Goal: Transaction & Acquisition: Purchase product/service

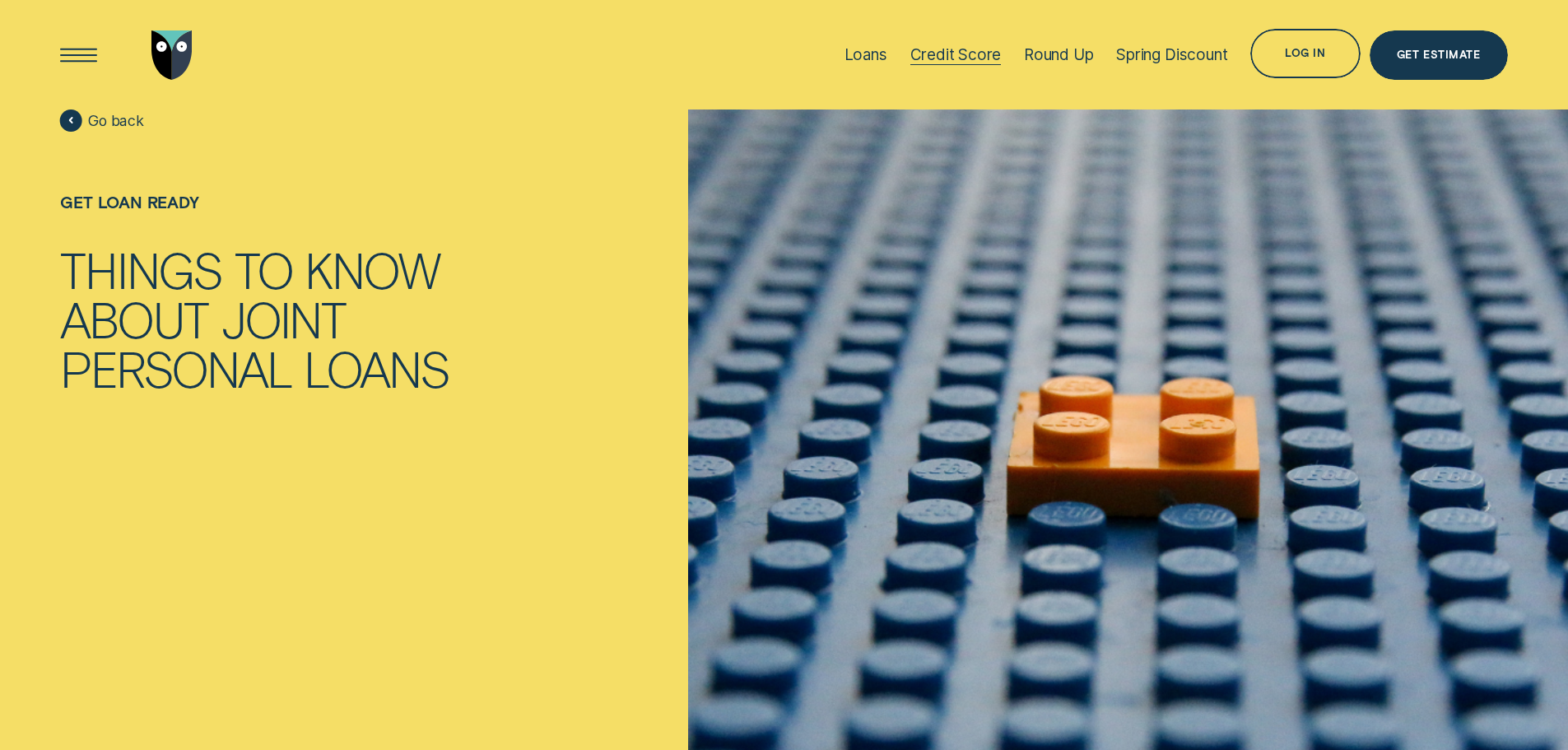
click at [923, 47] on div "Credit Score" at bounding box center [955, 54] width 91 height 19
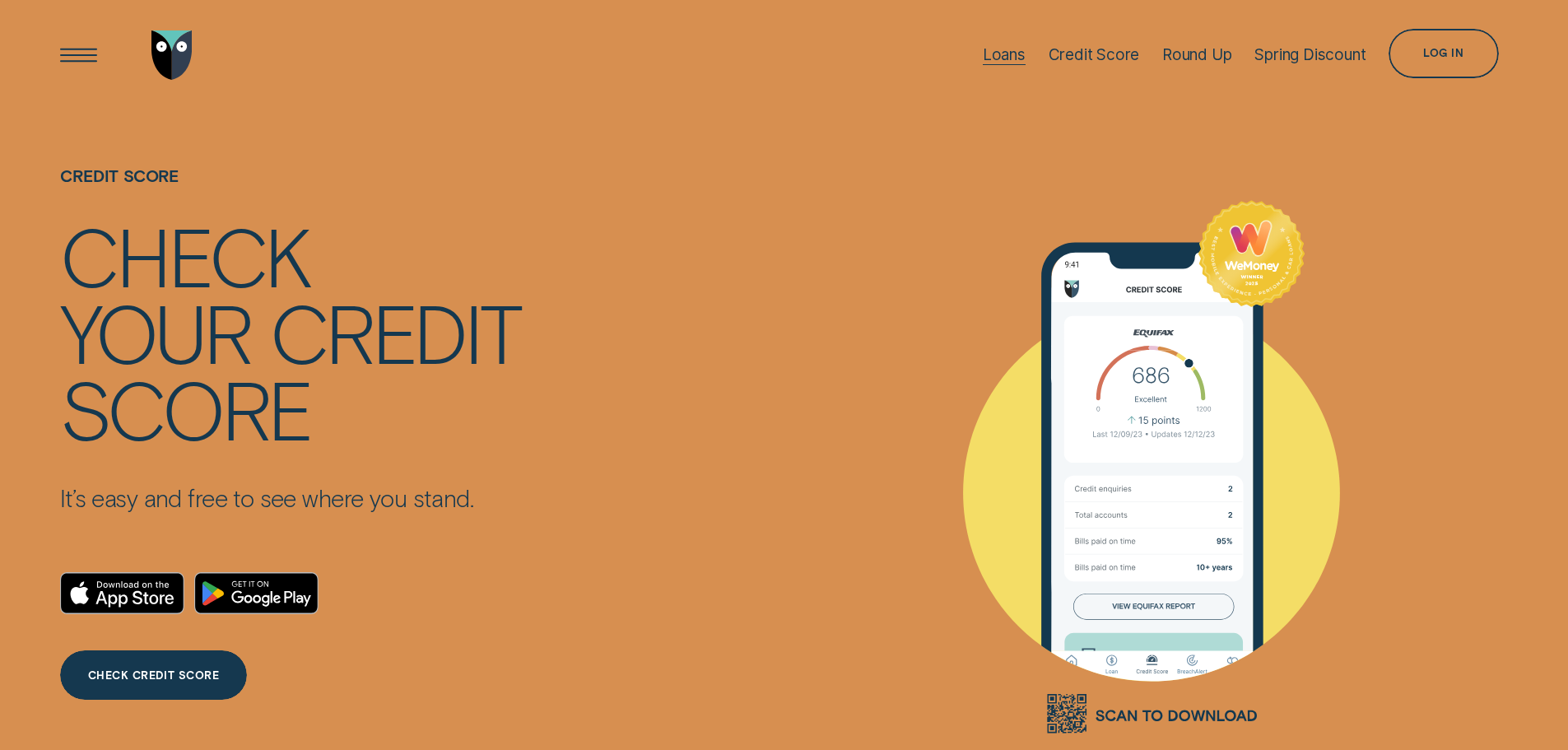
click at [997, 49] on div "Loans" at bounding box center [1003, 54] width 42 height 19
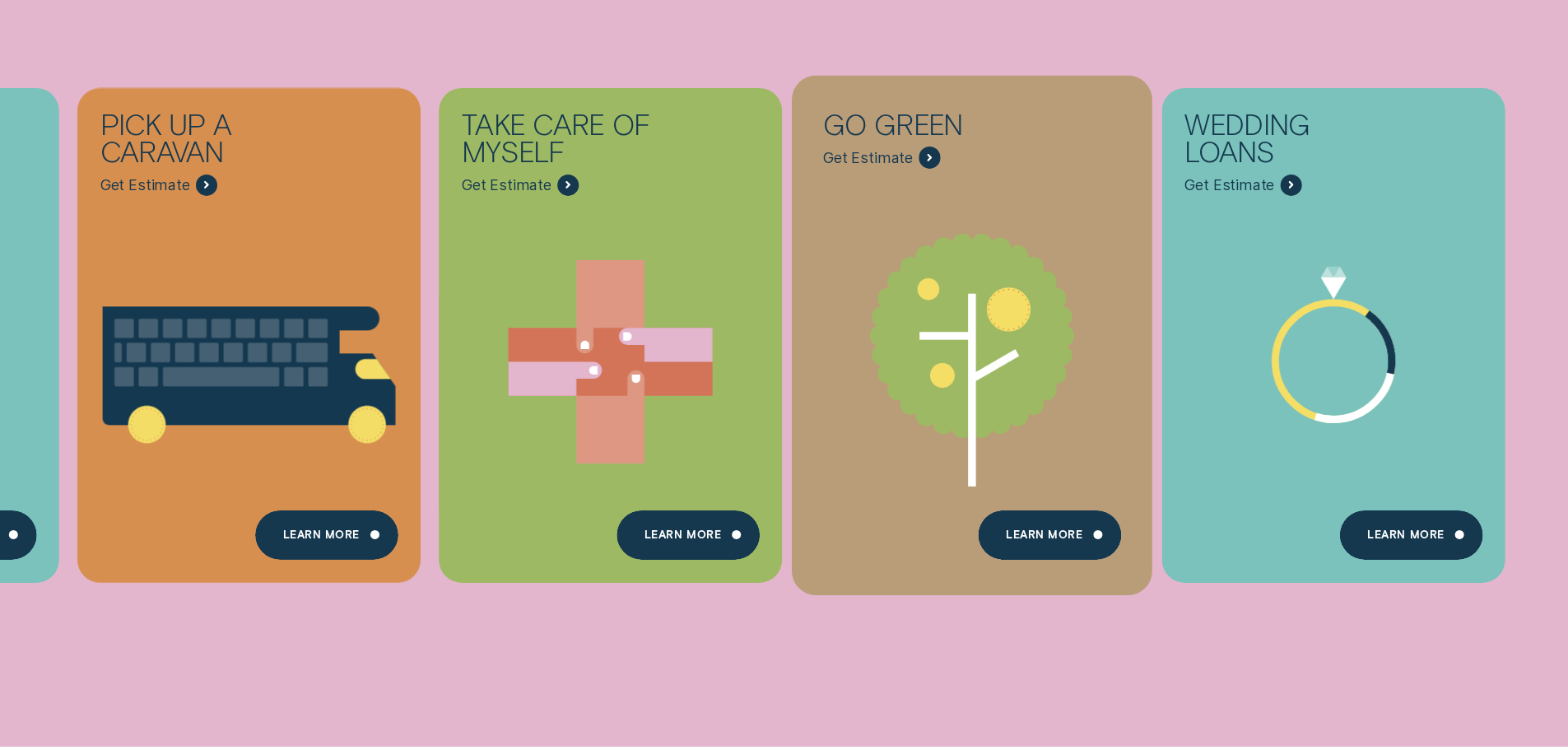
scroll to position [905, 0]
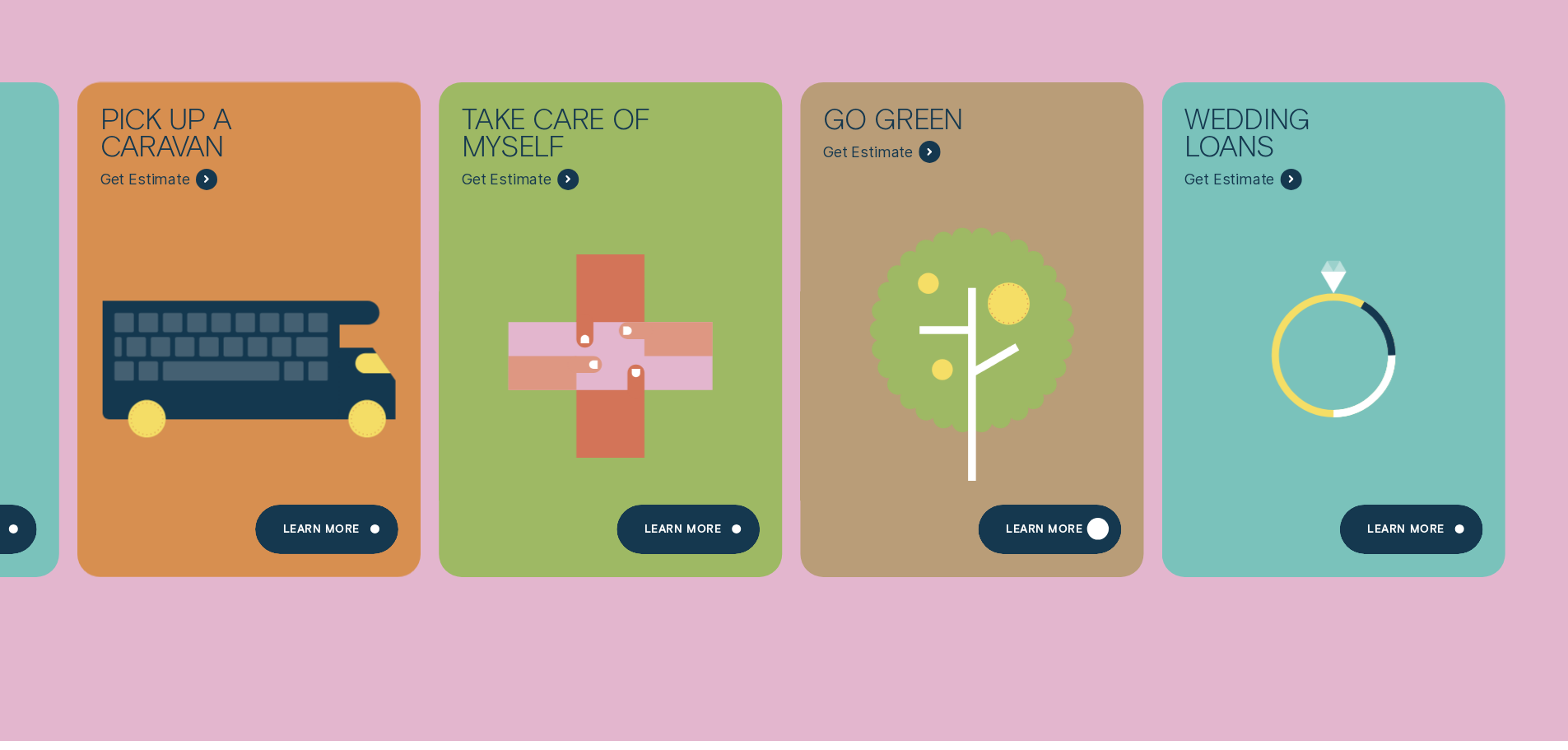
click at [1008, 530] on div "Learn more" at bounding box center [1043, 532] width 76 height 10
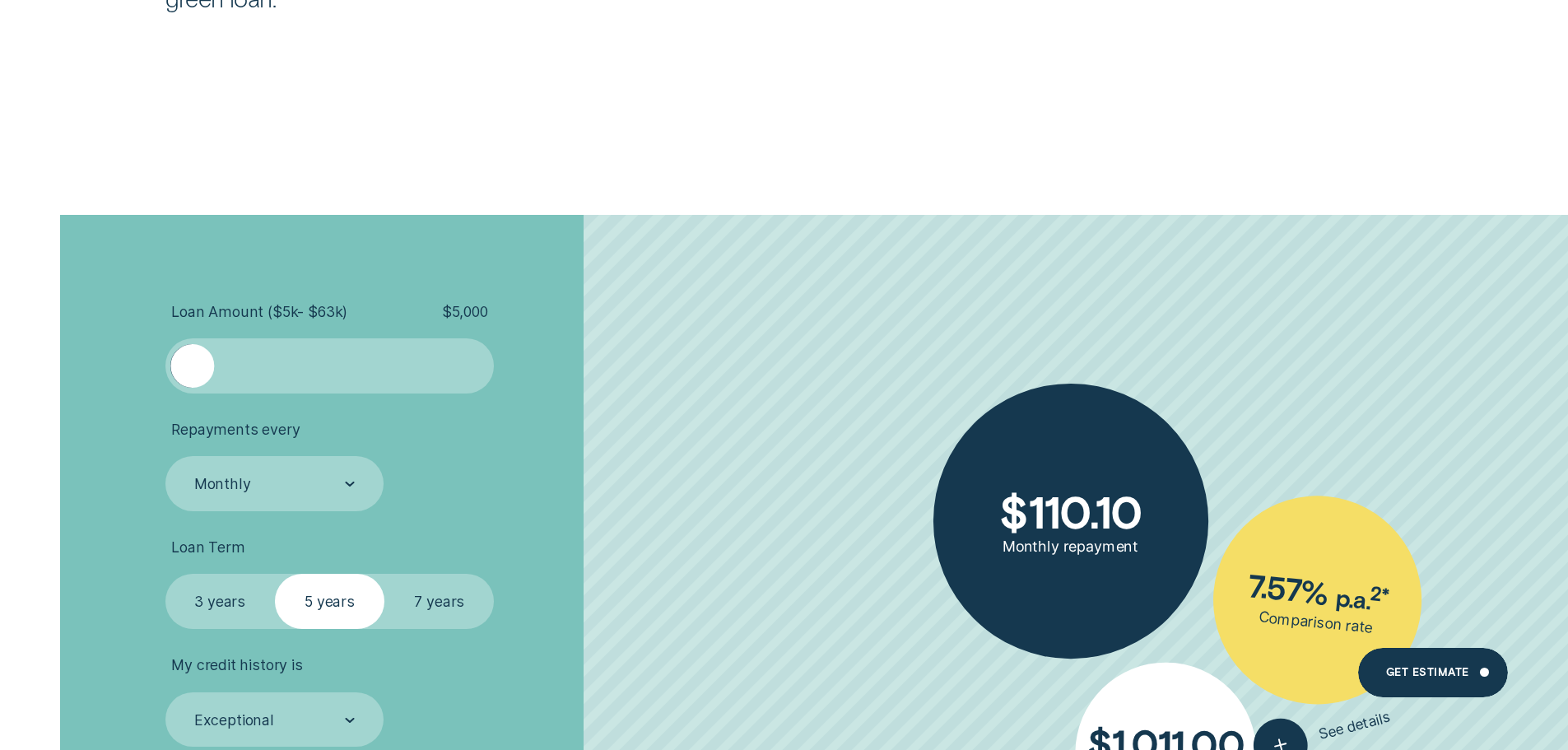
scroll to position [3704, 0]
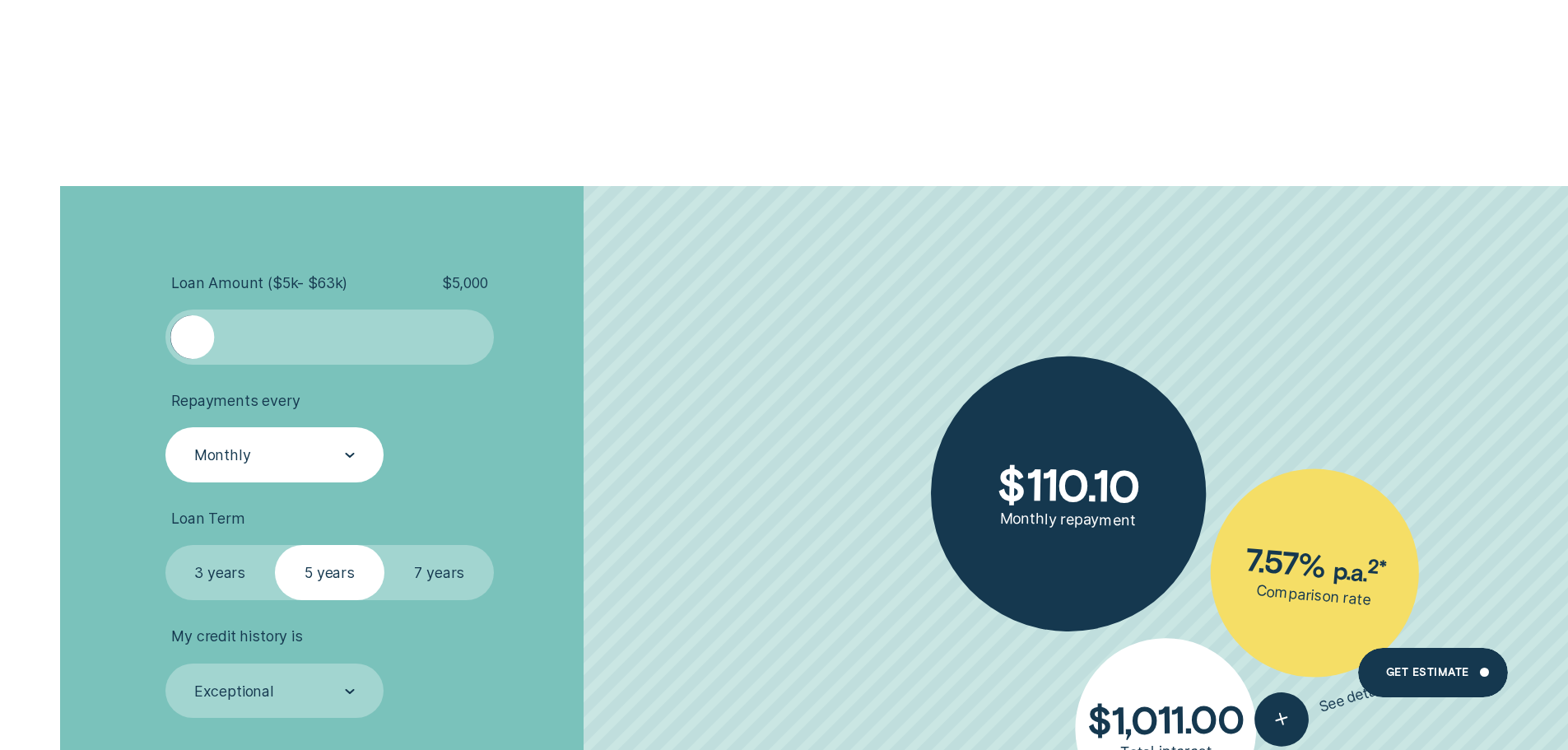
click at [309, 463] on div "Monthly" at bounding box center [274, 456] width 162 height 21
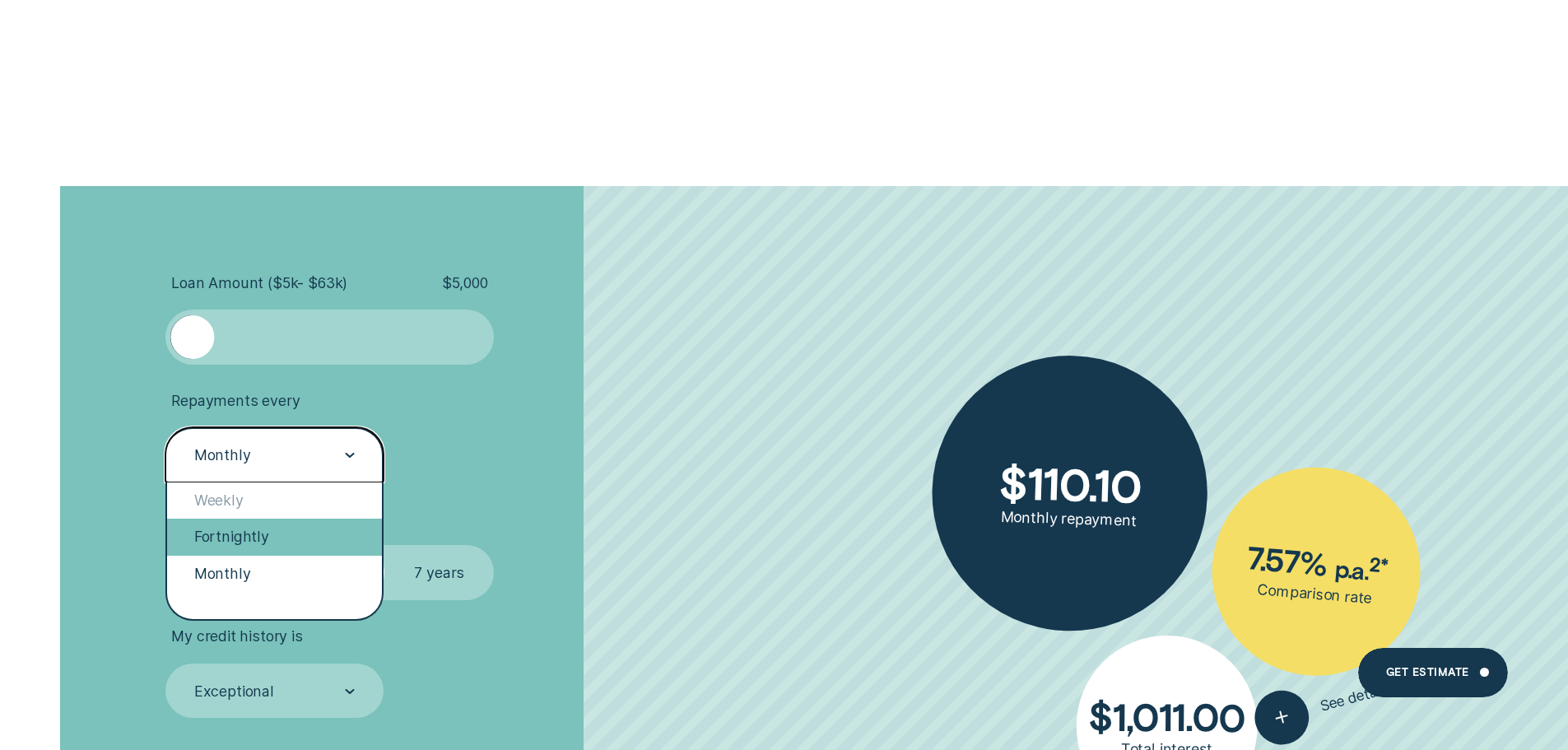
click at [252, 537] on div "Fortnightly" at bounding box center [275, 537] width 215 height 37
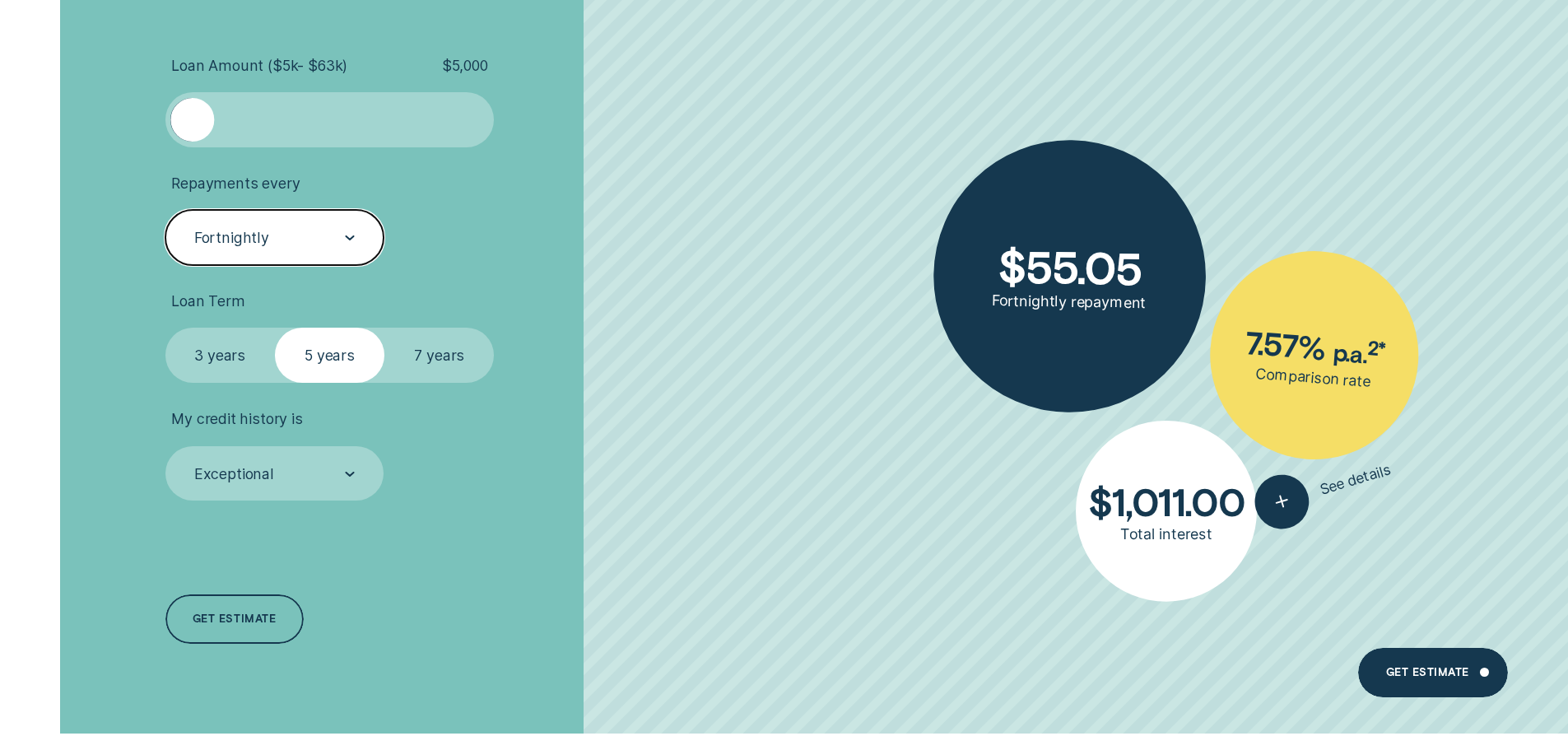
scroll to position [3951, 0]
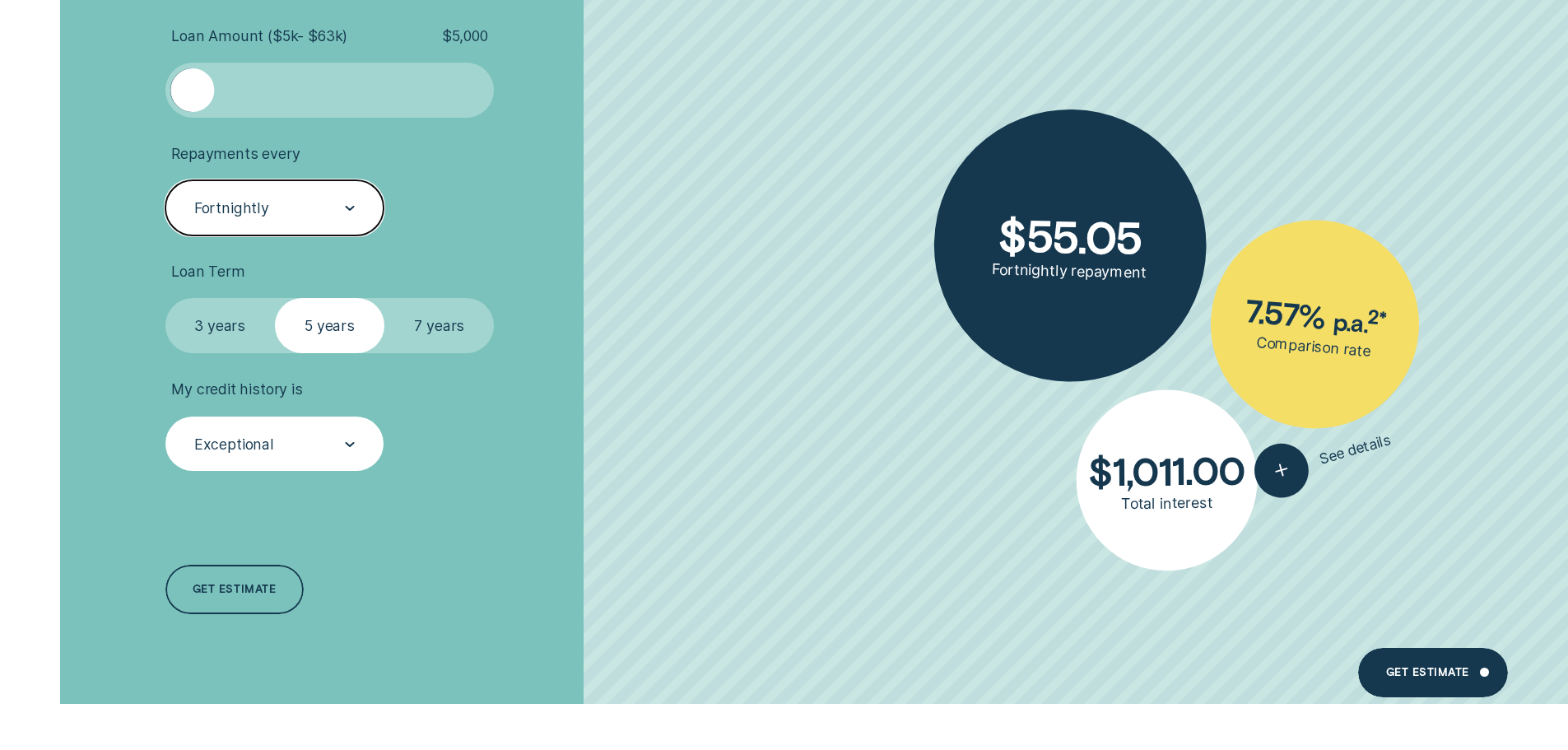
click at [335, 450] on div "Exceptional" at bounding box center [274, 445] width 162 height 21
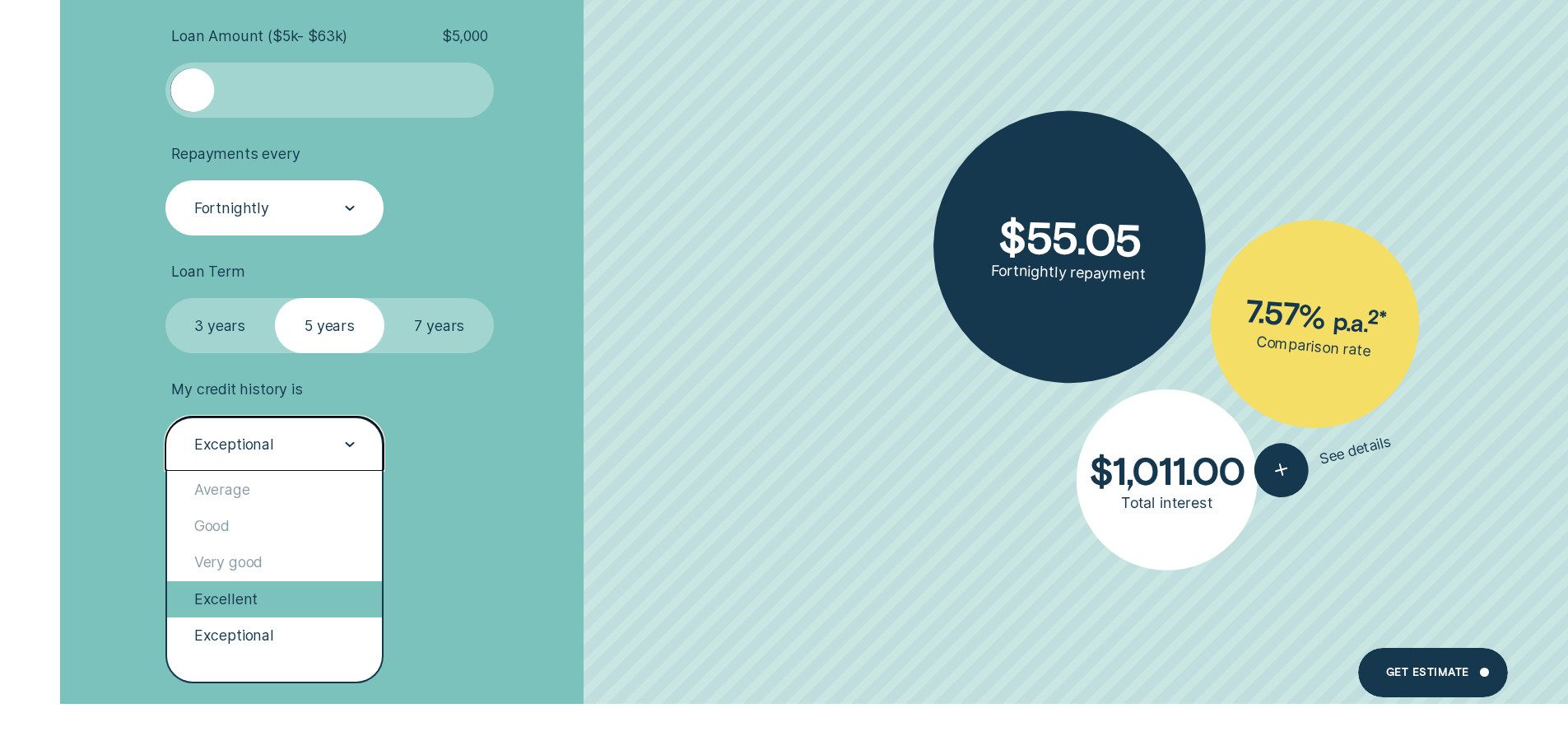
click at [318, 603] on div "Excellent" at bounding box center [275, 599] width 215 height 37
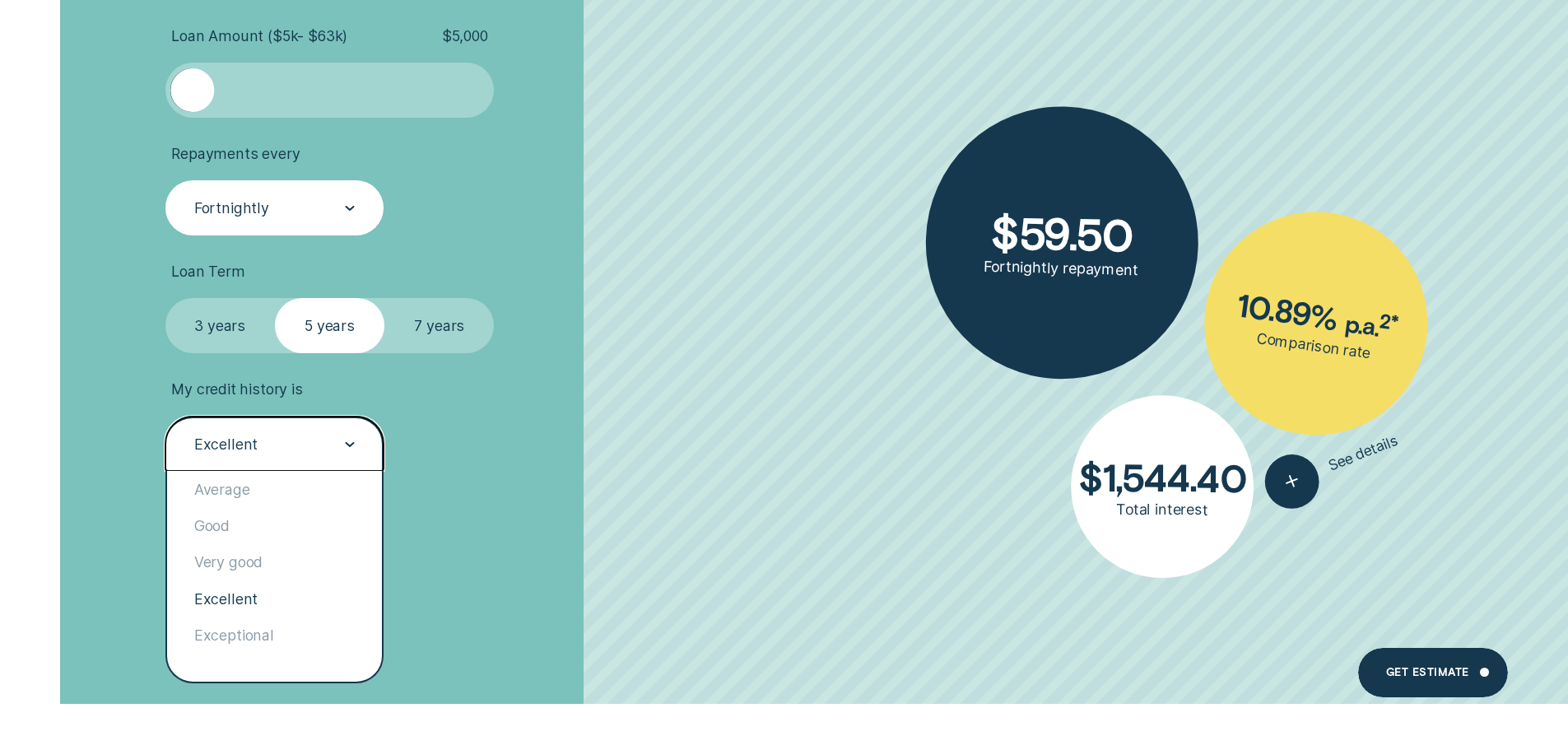
click at [313, 443] on div "Excellent" at bounding box center [274, 445] width 162 height 21
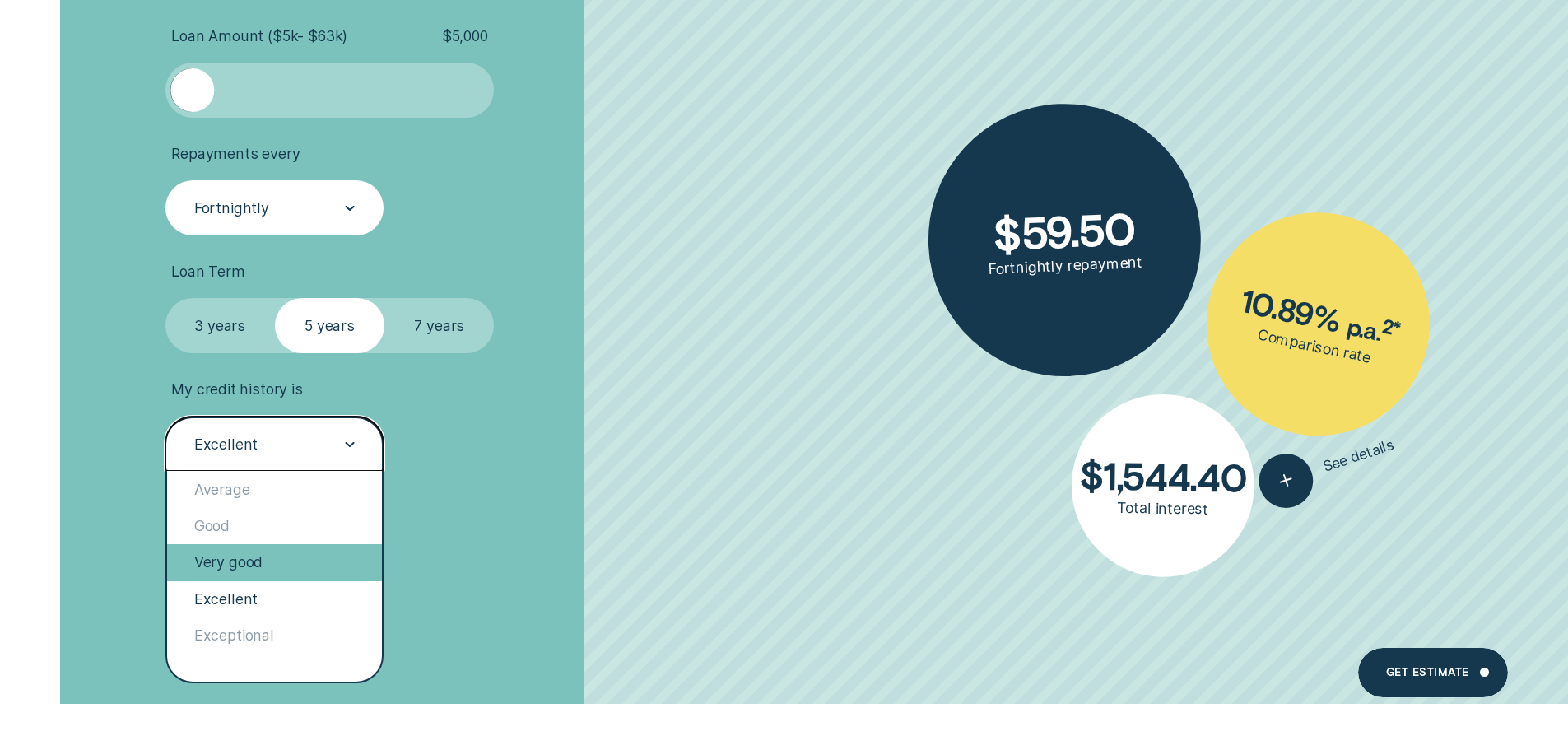
click at [288, 563] on div "Very good" at bounding box center [275, 562] width 215 height 37
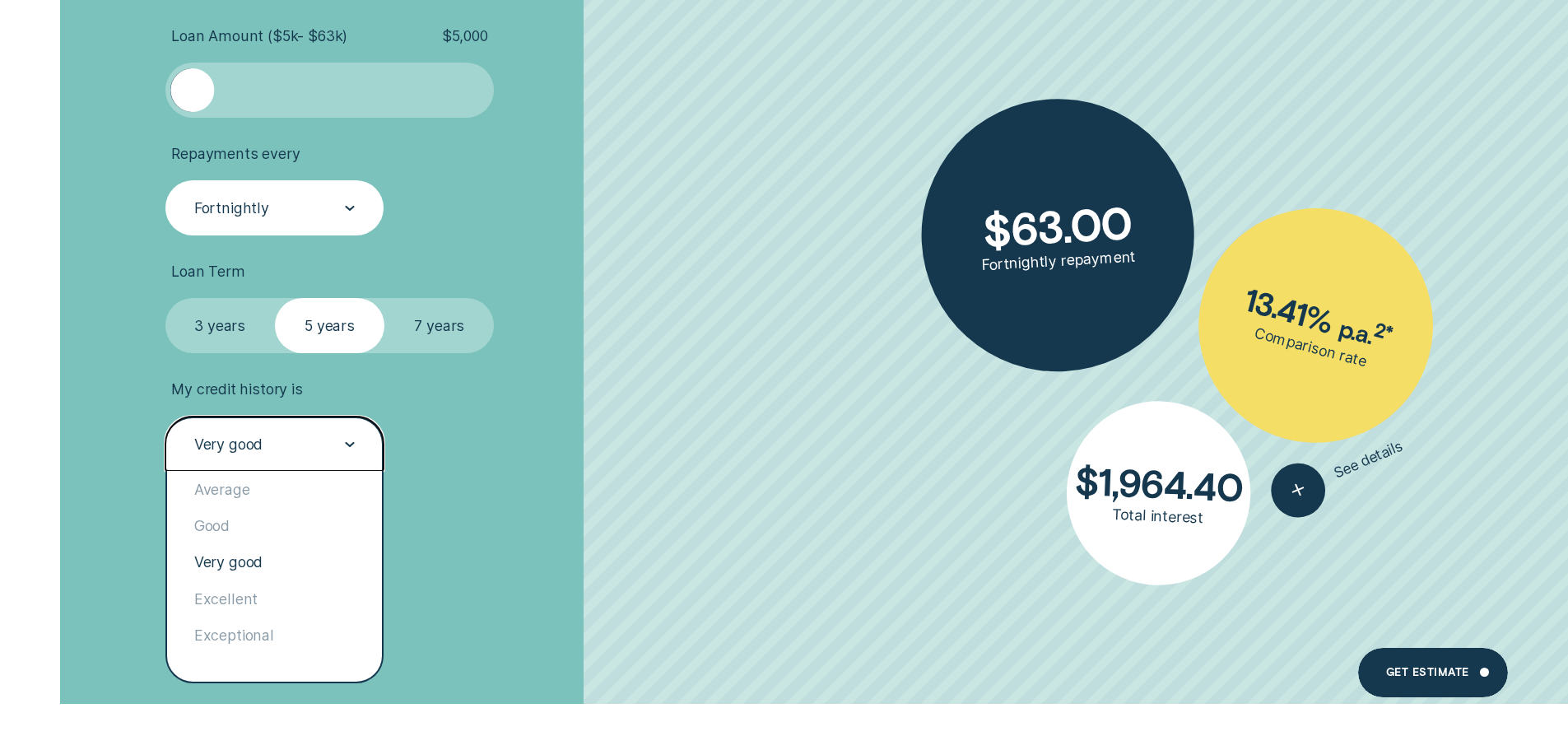
click at [325, 420] on div "Very good" at bounding box center [275, 444] width 219 height 55
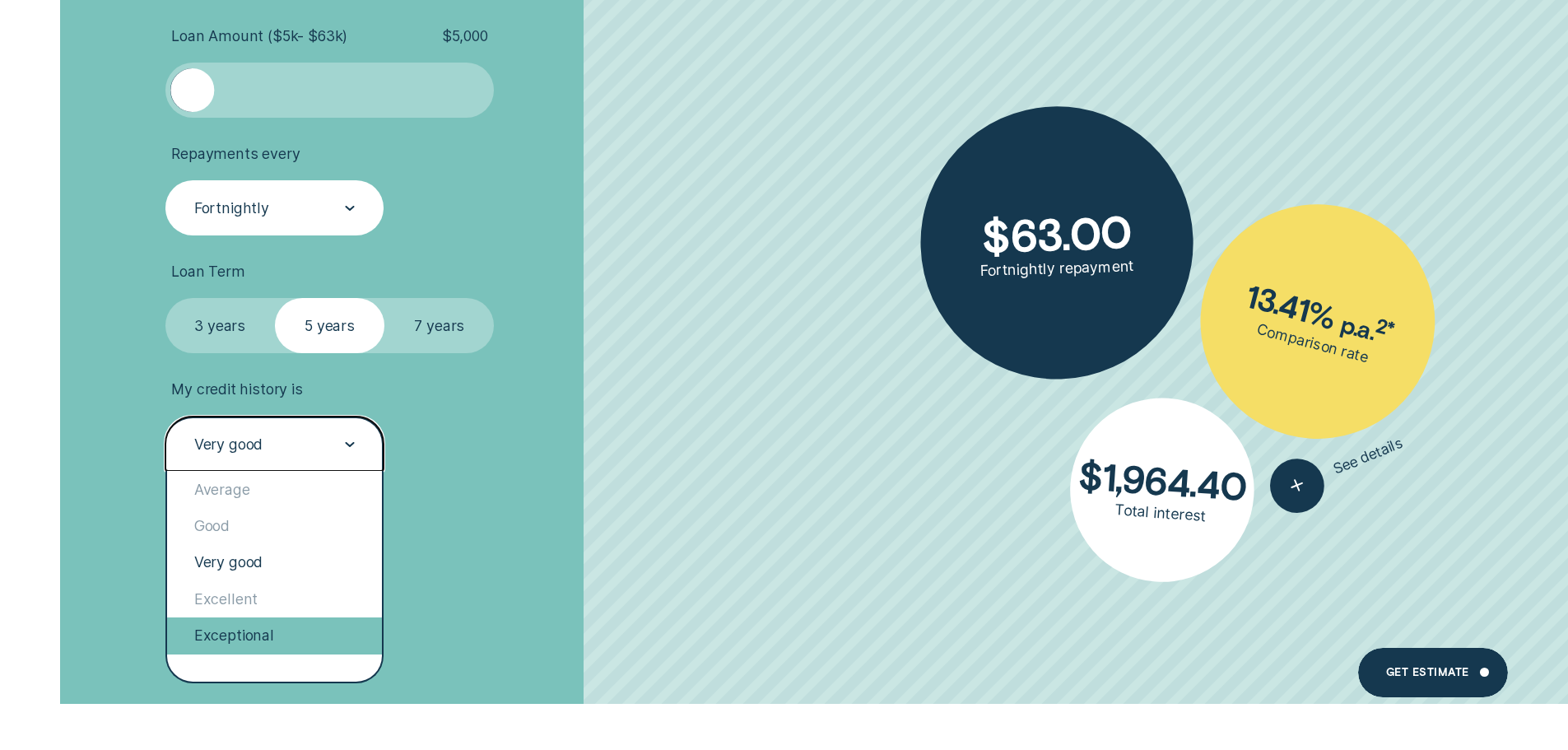
click at [301, 634] on div "Exceptional" at bounding box center [275, 635] width 215 height 37
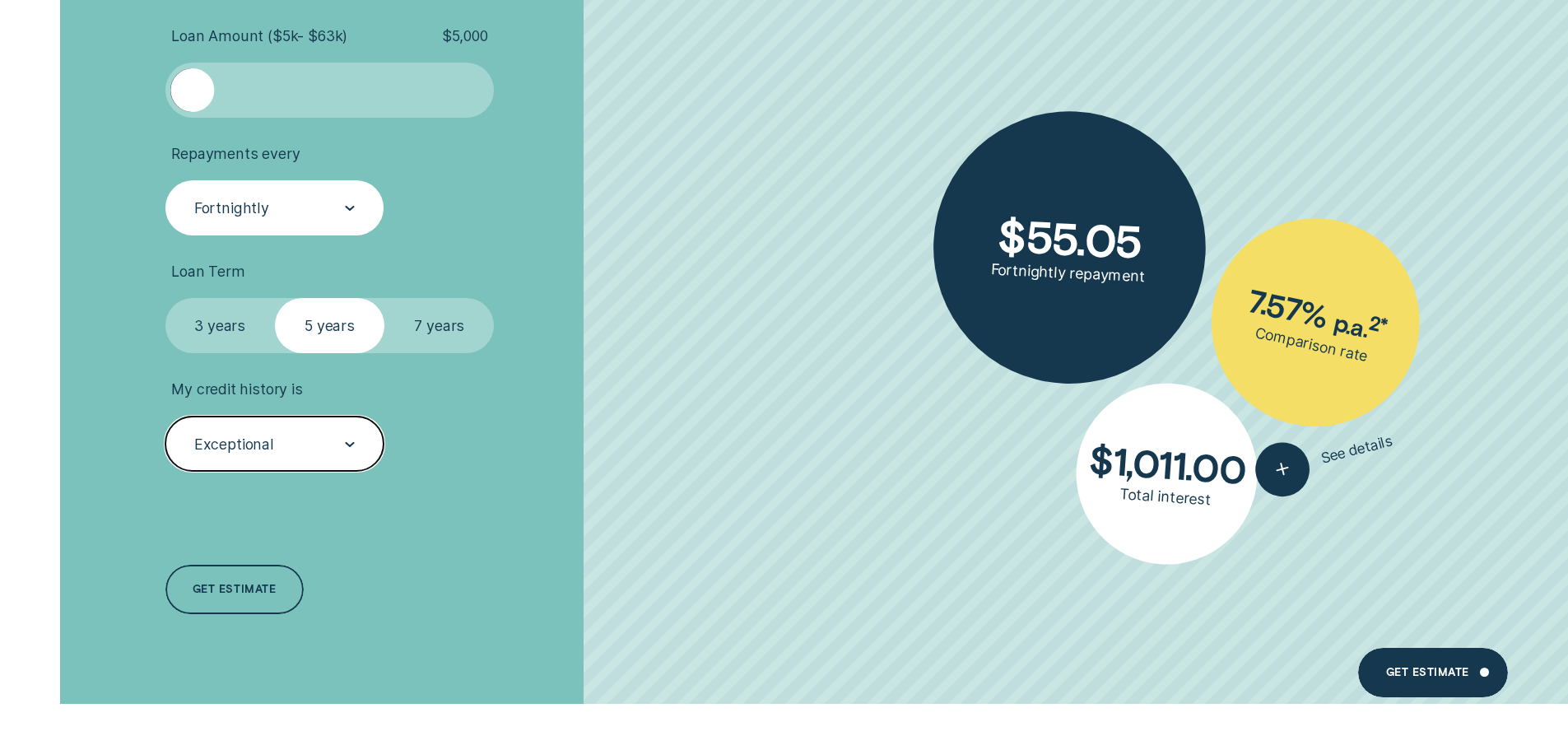
click at [332, 446] on div "Exceptional" at bounding box center [274, 445] width 162 height 21
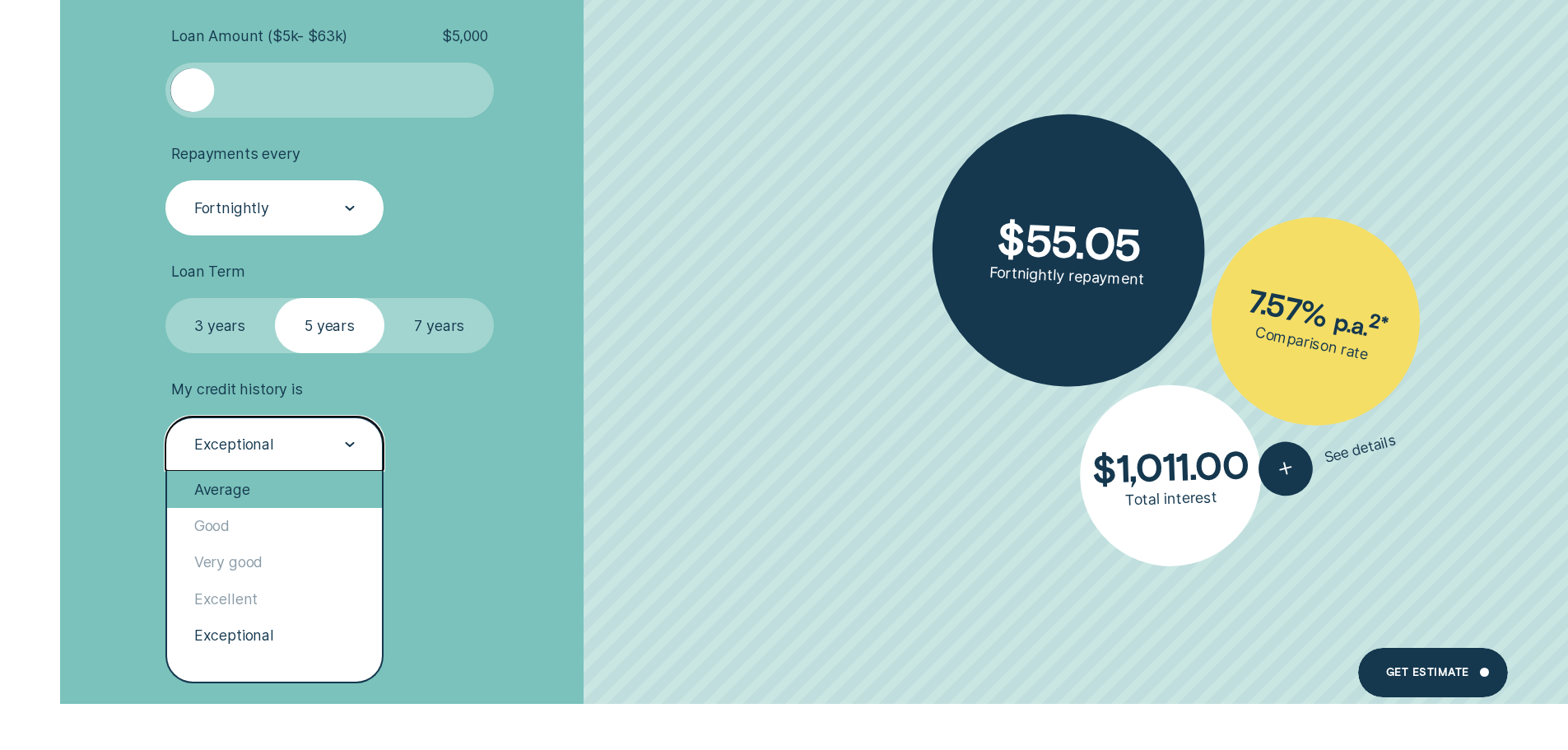
click at [301, 505] on div "Average" at bounding box center [275, 488] width 215 height 37
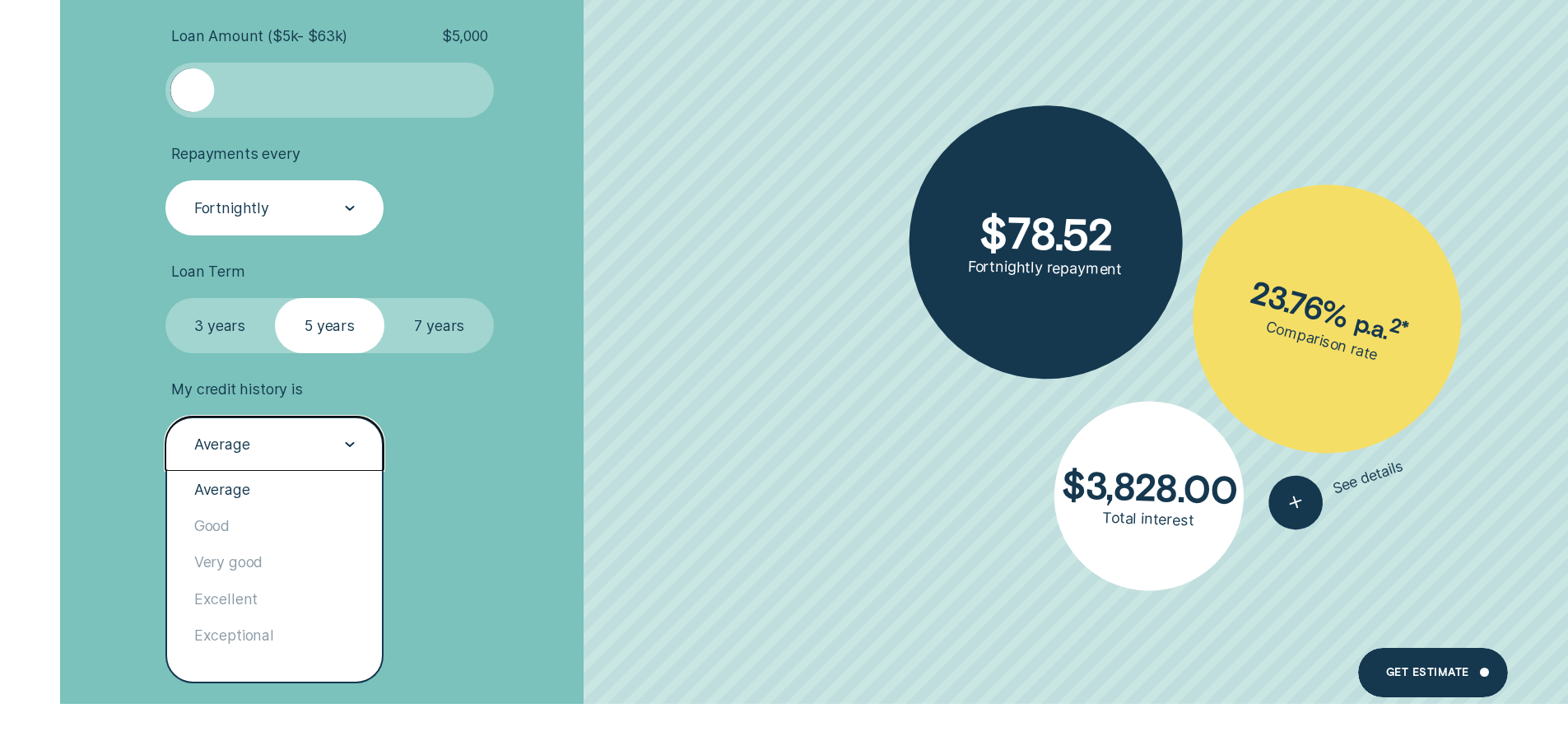
click at [318, 454] on div "Average" at bounding box center [274, 445] width 162 height 21
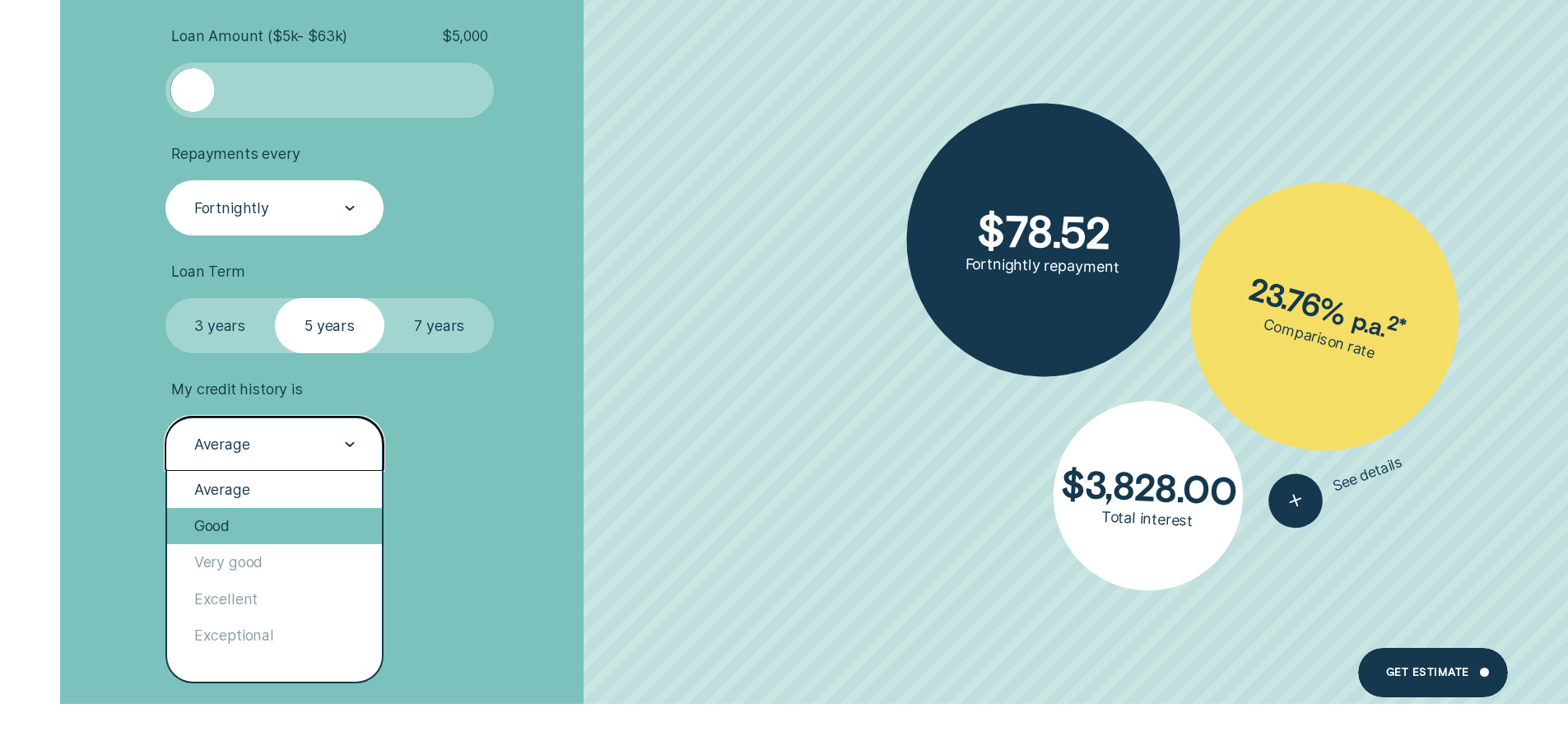
click at [296, 527] on div "Good" at bounding box center [275, 526] width 215 height 37
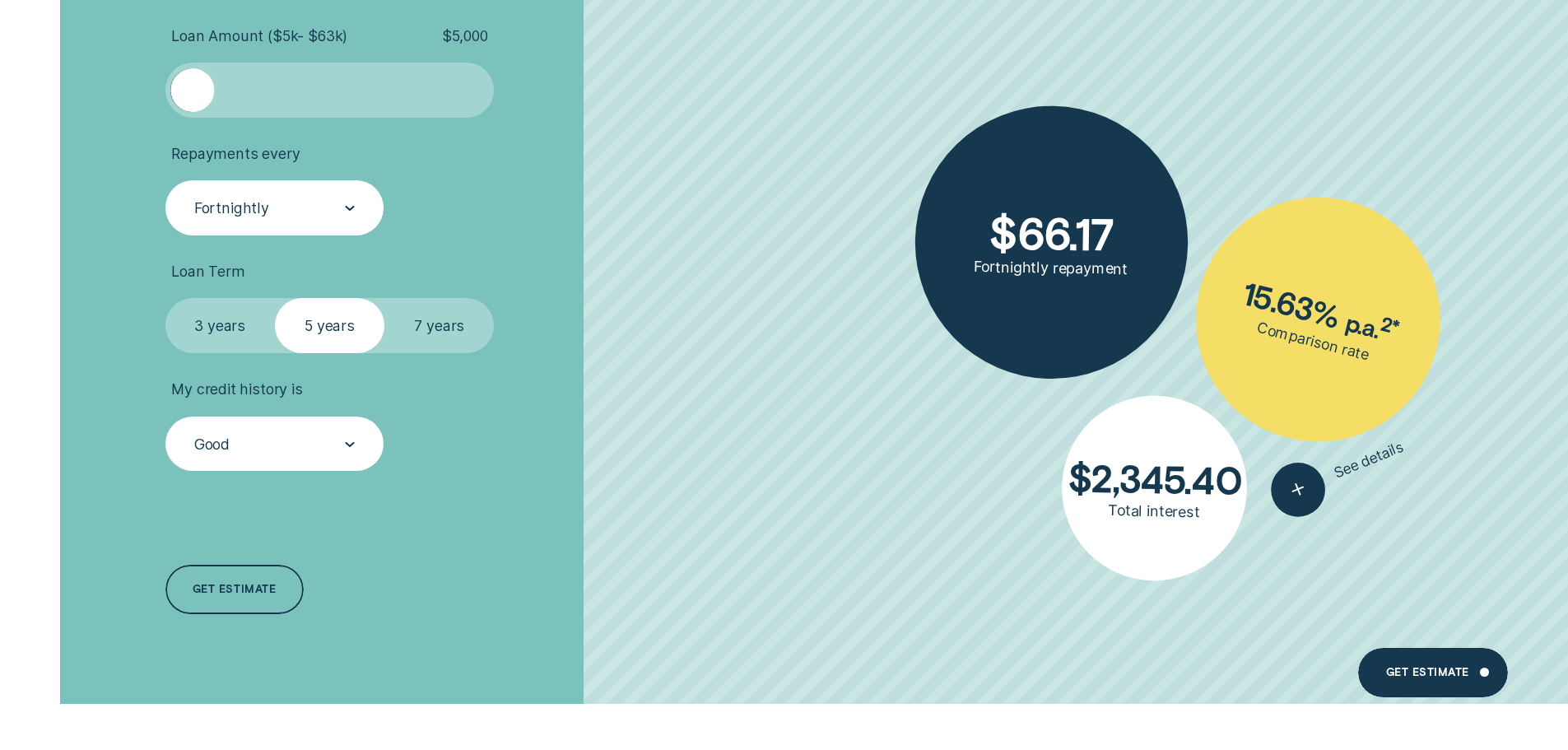
click at [439, 319] on label "7 years" at bounding box center [439, 325] width 110 height 55
click at [384, 297] on input "7 years" at bounding box center [384, 297] width 0 height 0
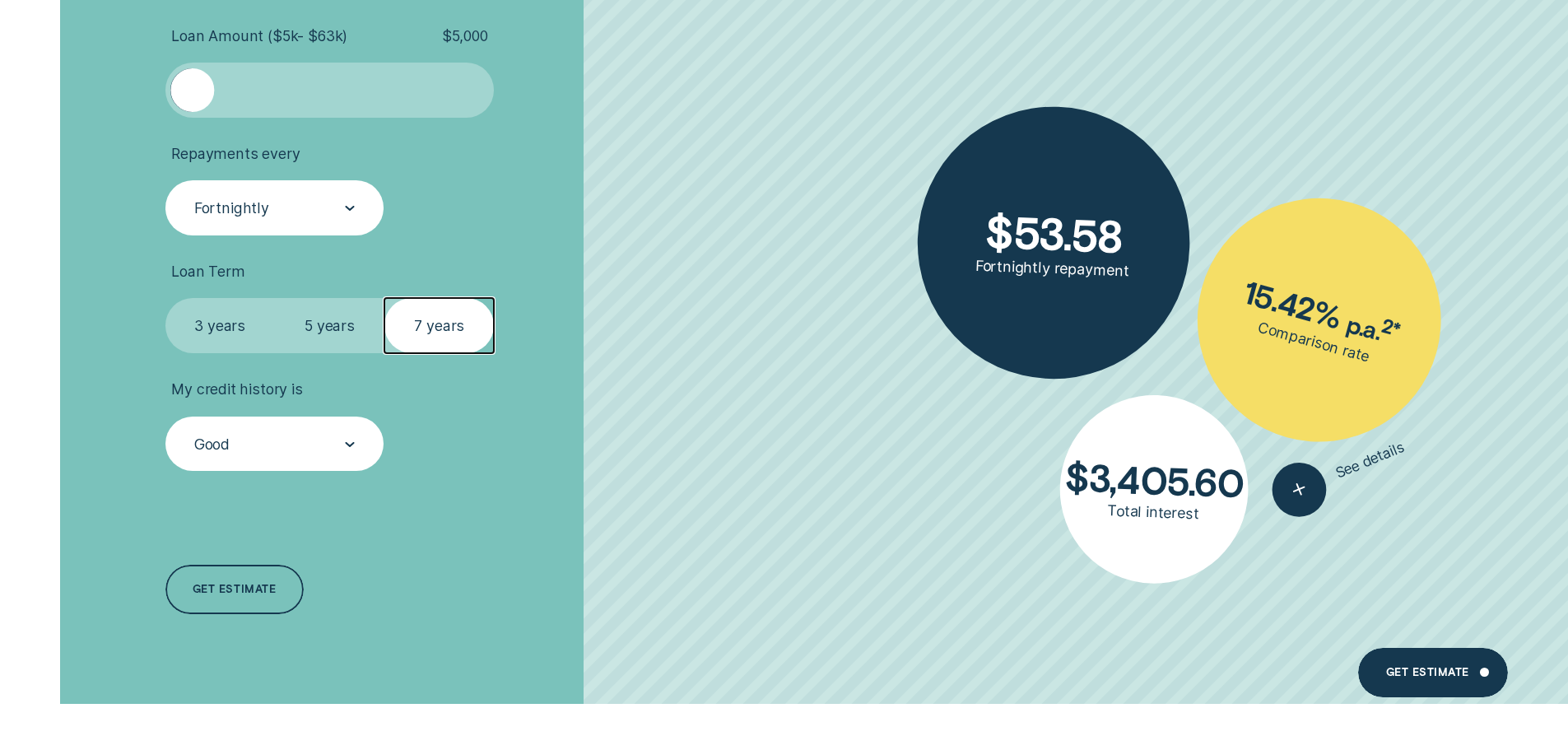
click at [334, 460] on div "Good" at bounding box center [275, 444] width 219 height 55
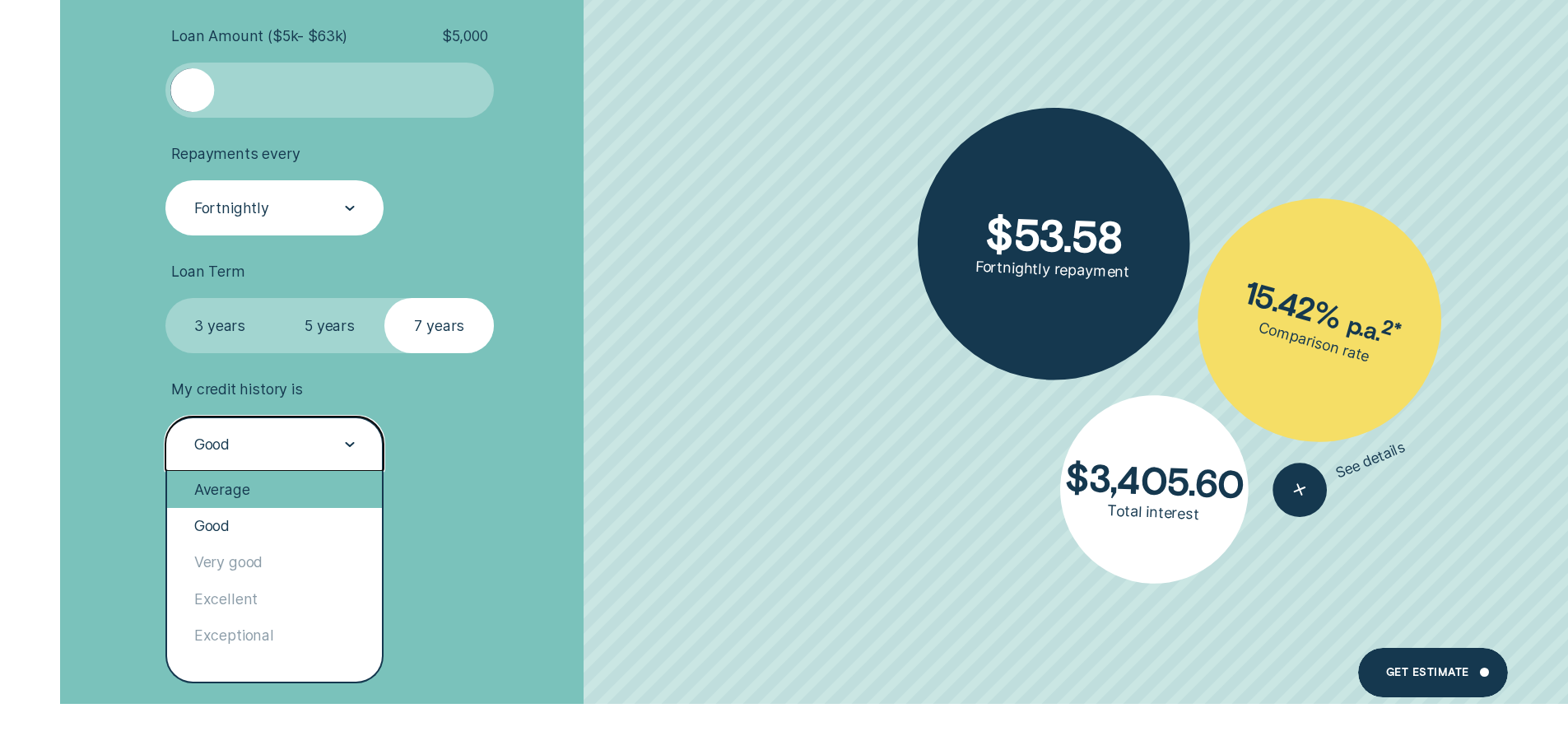
click at [284, 490] on div "Average" at bounding box center [275, 488] width 215 height 37
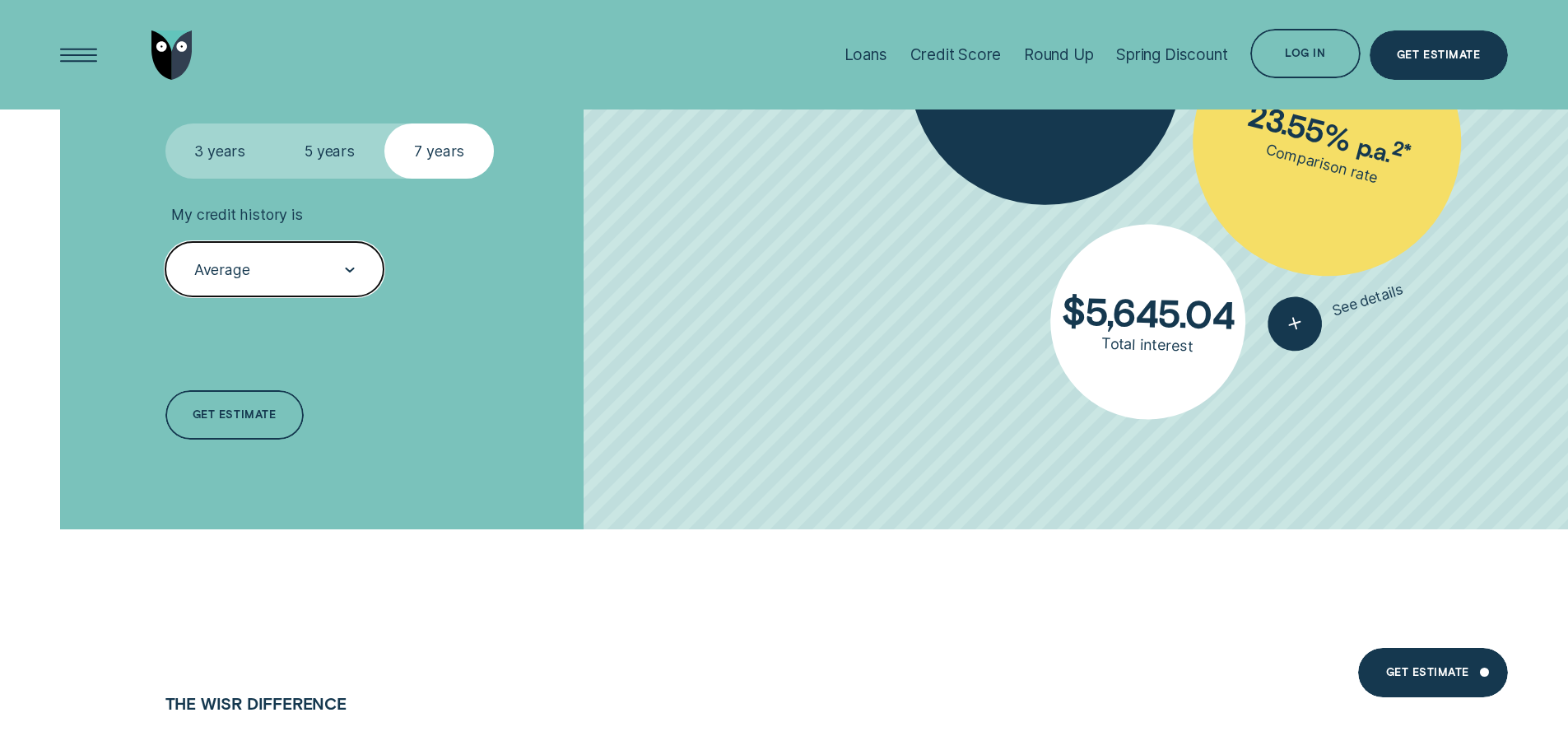
scroll to position [4115, 0]
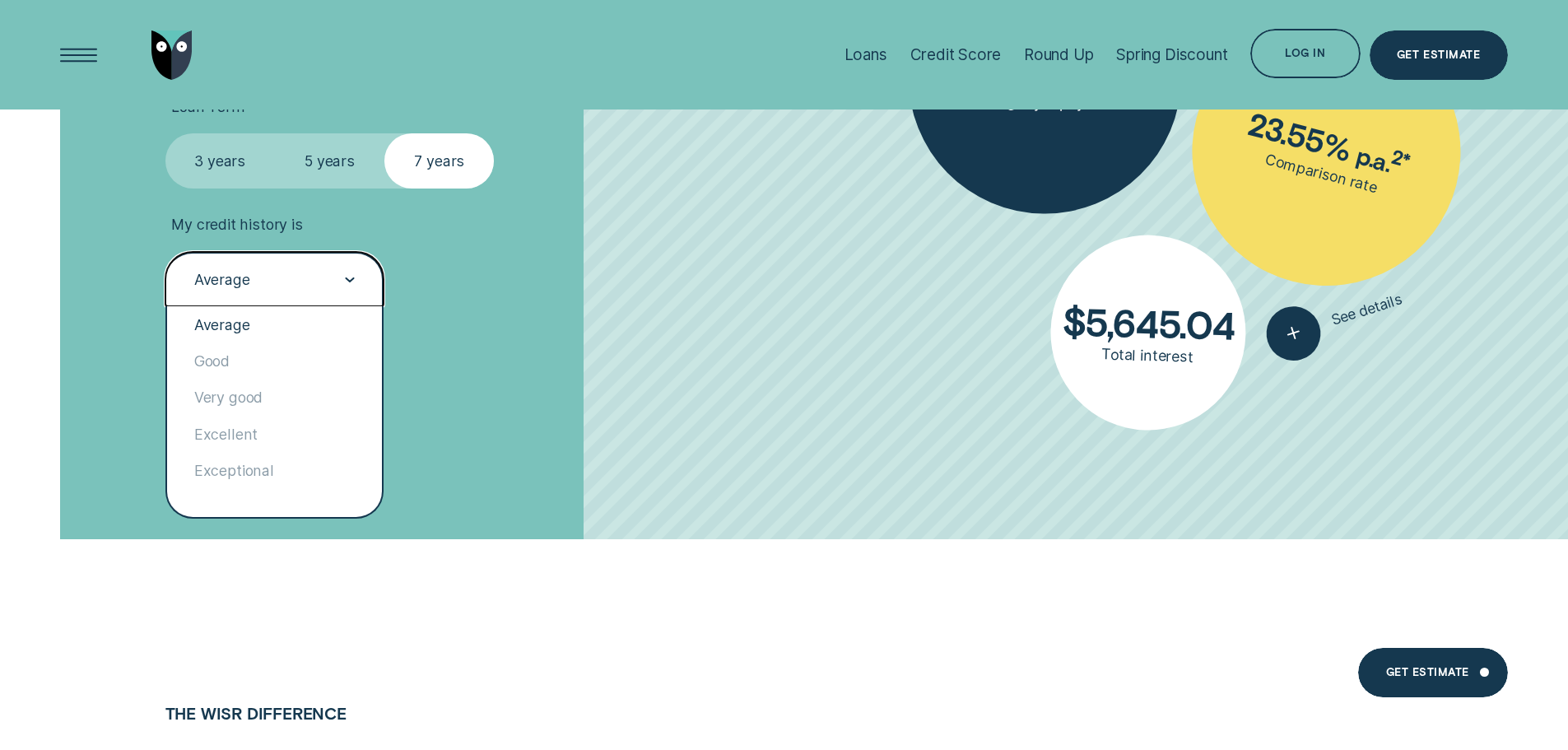
click at [371, 278] on div "Average" at bounding box center [275, 280] width 219 height 55
click at [338, 398] on div "Very good" at bounding box center [275, 397] width 215 height 37
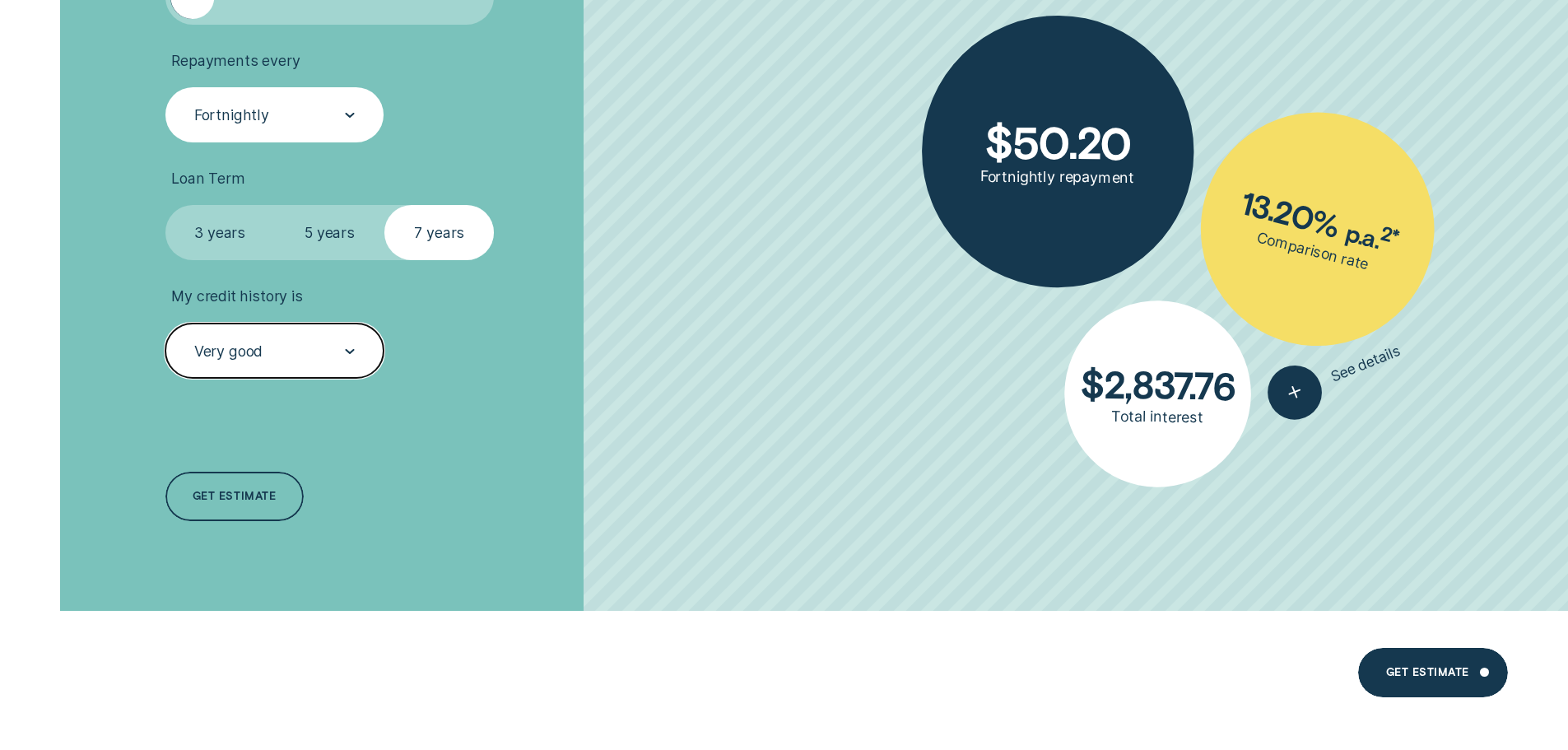
scroll to position [4280, 0]
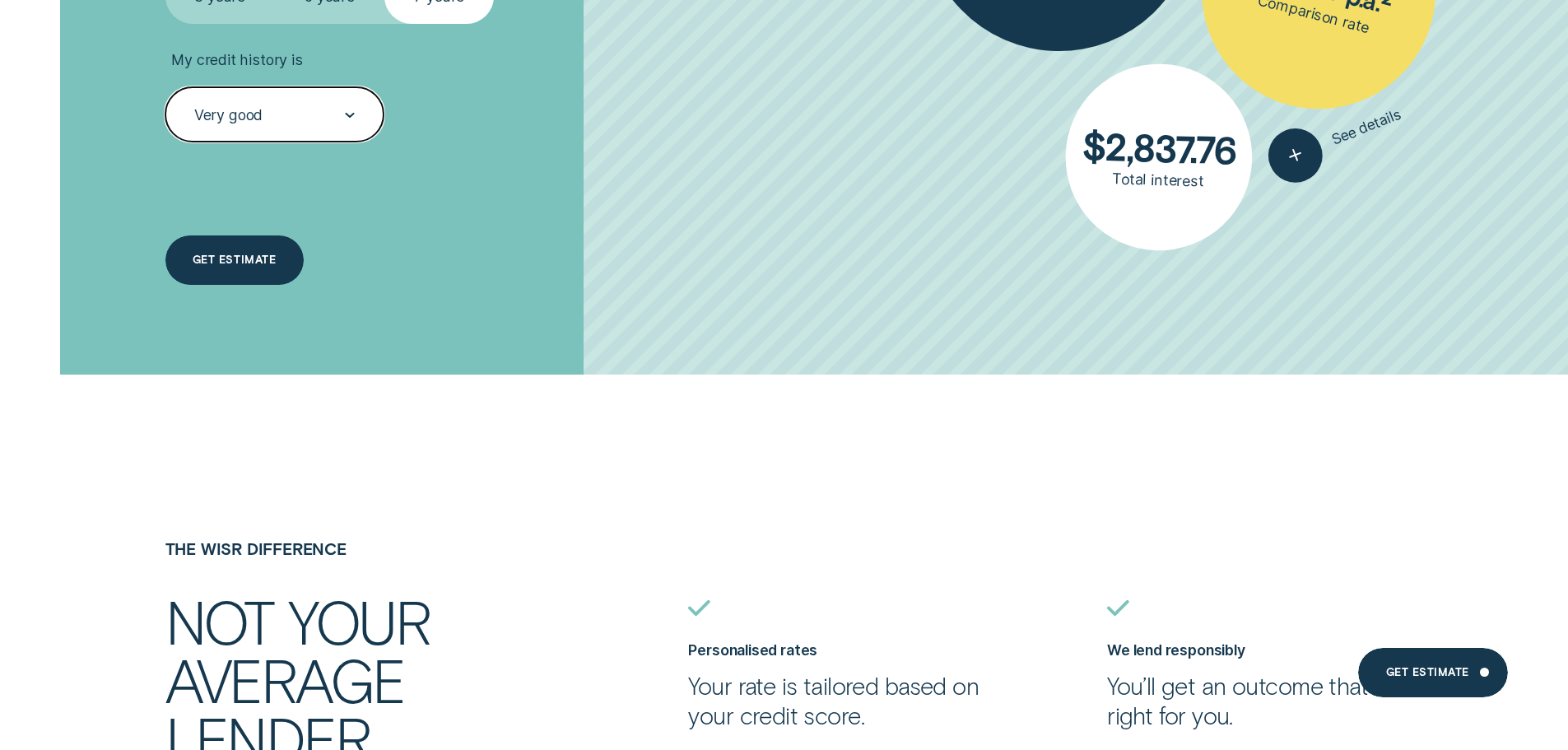
click at [230, 257] on div "Get estimate" at bounding box center [234, 260] width 83 height 10
